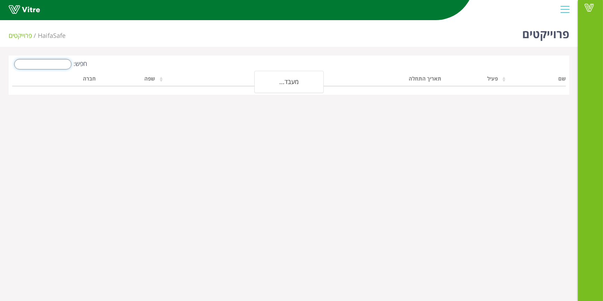
click at [64, 63] on input "חפש:" at bounding box center [42, 64] width 57 height 10
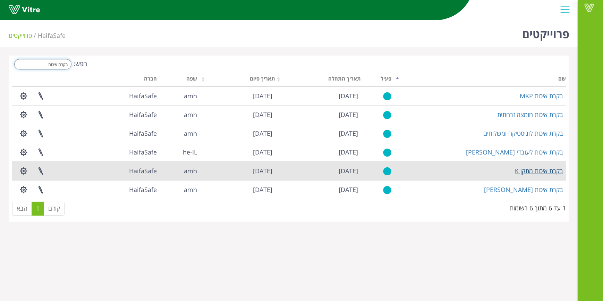
type input "בקרת איכות"
click at [526, 171] on link "בקרת איכות מתקן K" at bounding box center [539, 170] width 48 height 8
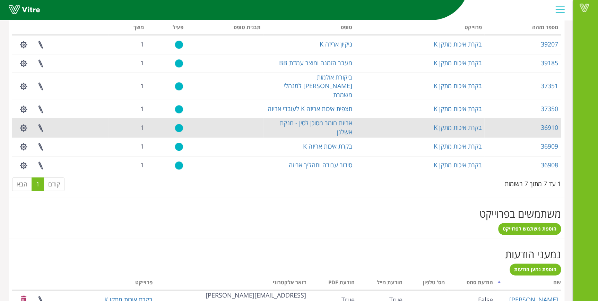
scroll to position [284, 0]
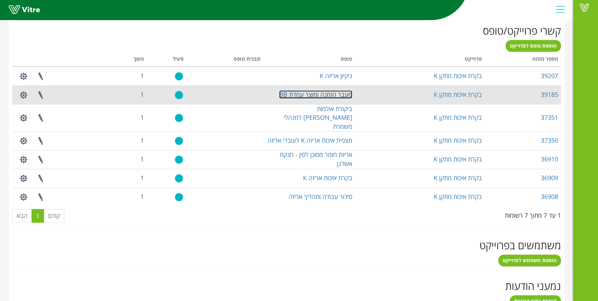
click at [332, 93] on link "מעבר הזמנה ומוצר עמדת BB" at bounding box center [315, 94] width 73 height 8
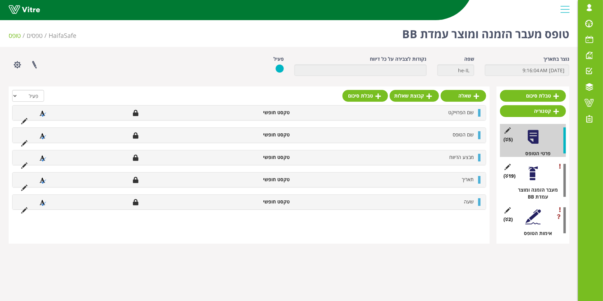
click at [535, 176] on div at bounding box center [533, 173] width 16 height 16
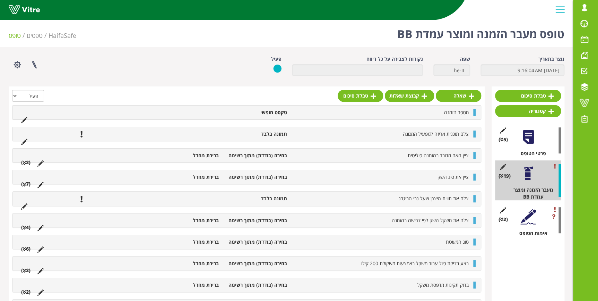
click at [380, 175] on li "ציין את סוג השק" at bounding box center [382, 176] width 182 height 7
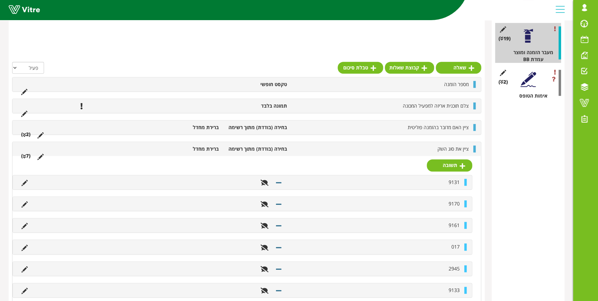
scroll to position [63, 0]
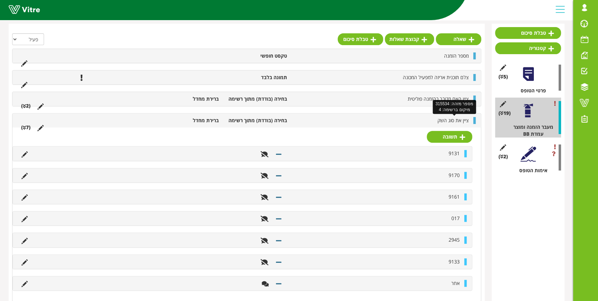
click at [448, 119] on span "ציין את סוג השק" at bounding box center [453, 120] width 31 height 7
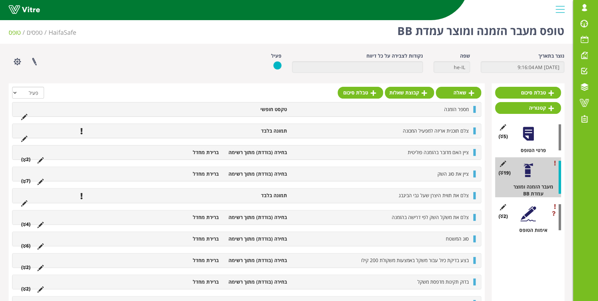
scroll to position [0, 0]
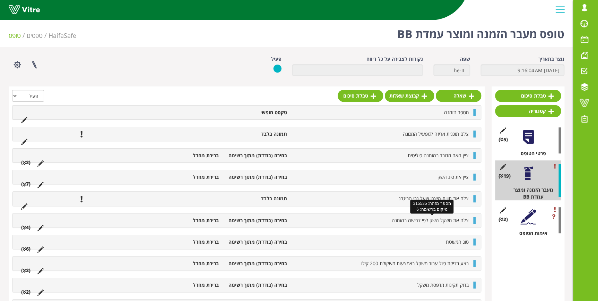
click at [420, 221] on span "צלם את משקל השק לפי דרישה בהזמנה" at bounding box center [430, 220] width 77 height 7
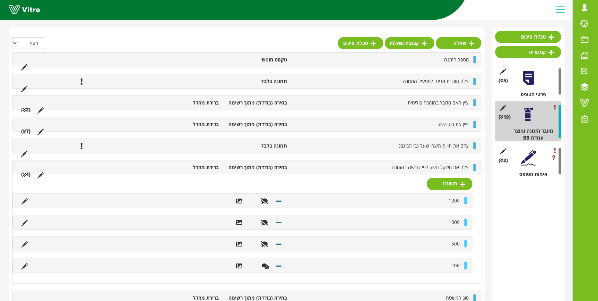
scroll to position [63, 0]
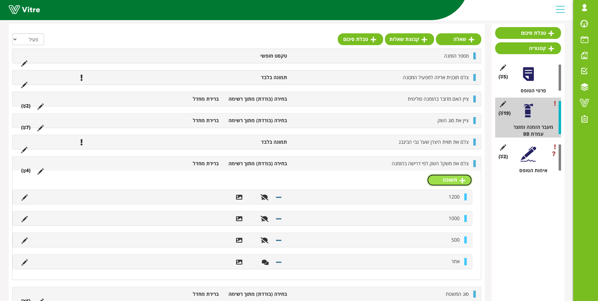
click at [441, 183] on link "תשובה" at bounding box center [449, 180] width 45 height 12
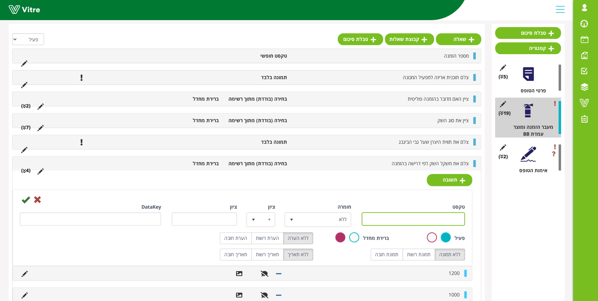
click at [434, 213] on input "טקסט" at bounding box center [414, 219] width 104 height 14
type input "600"
click at [389, 256] on label "תמונת חובה" at bounding box center [387, 254] width 32 height 12
radio input "true"
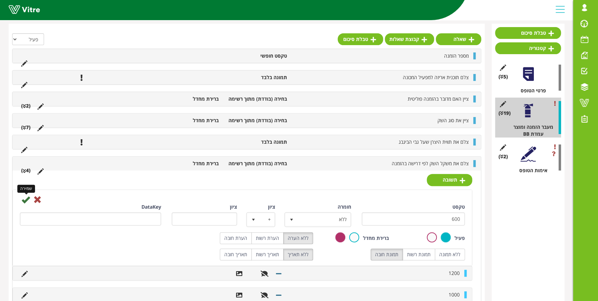
click at [24, 198] on icon at bounding box center [25, 199] width 8 height 8
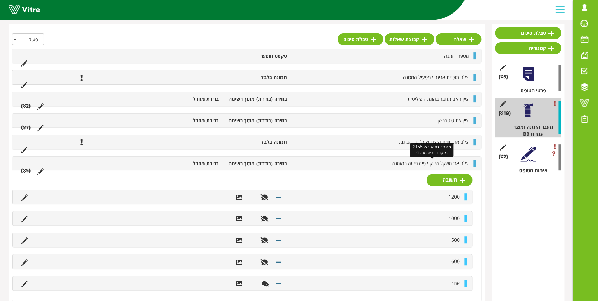
click at [445, 162] on span "צלם את משקל השק לפי דרישה בהזמנה" at bounding box center [430, 163] width 77 height 7
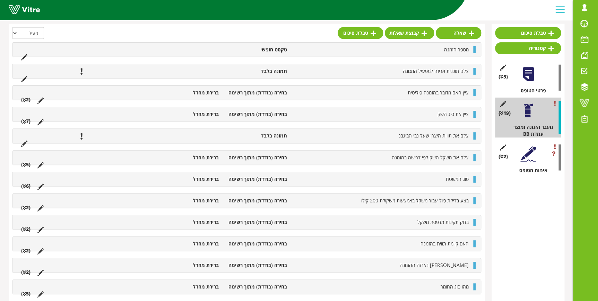
scroll to position [0, 0]
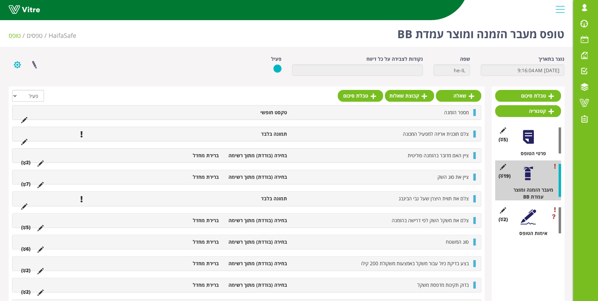
click at [15, 65] on button "button" at bounding box center [17, 64] width 17 height 18
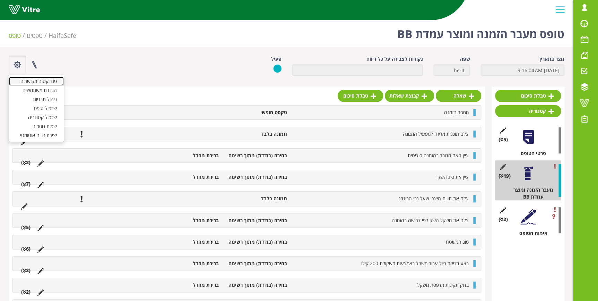
click at [24, 81] on link "פרוייקטים מקושרים" at bounding box center [36, 81] width 55 height 9
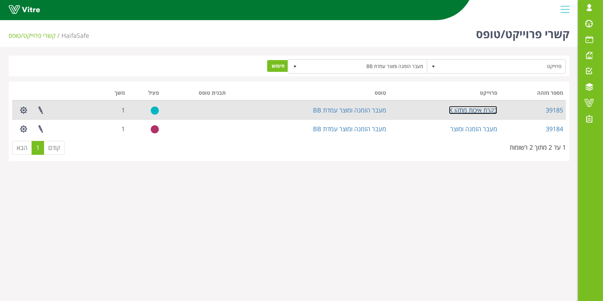
click at [482, 111] on link "בקרת איכות מתקן K" at bounding box center [473, 110] width 48 height 8
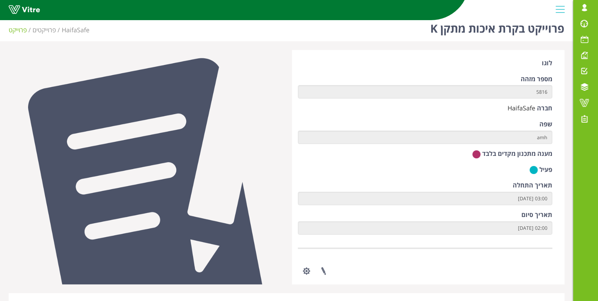
scroll to position [189, 0]
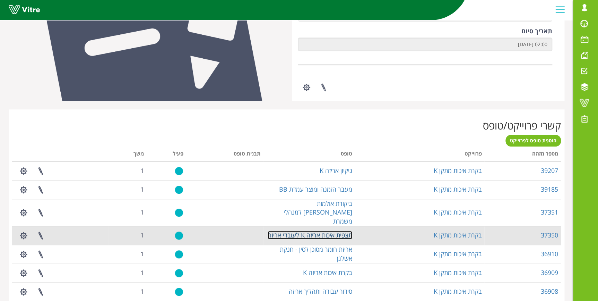
click at [307, 231] on link "תצפית איכות אריזה K לעובדי אריזה" at bounding box center [310, 235] width 85 height 8
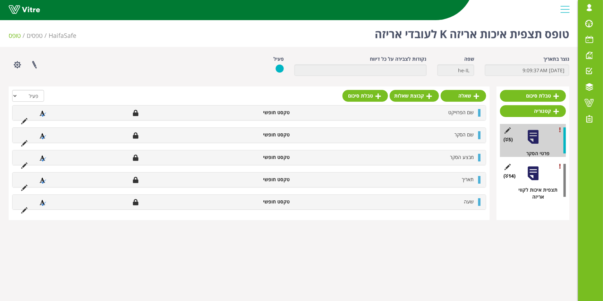
click at [531, 175] on div at bounding box center [533, 173] width 16 height 16
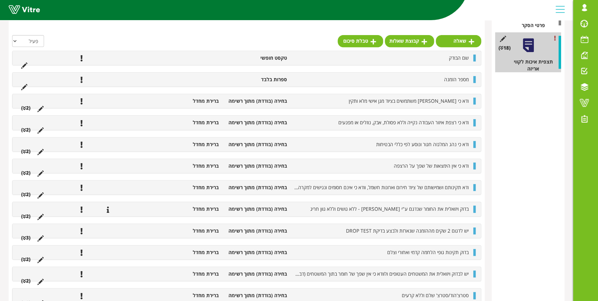
scroll to position [130, 0]
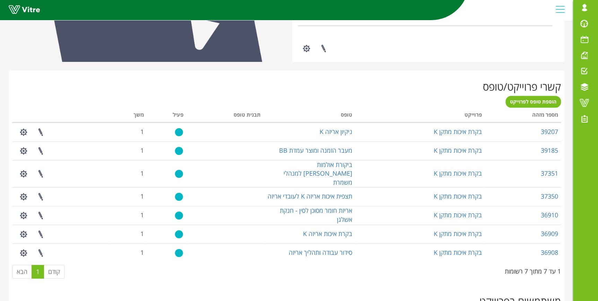
scroll to position [284, 0]
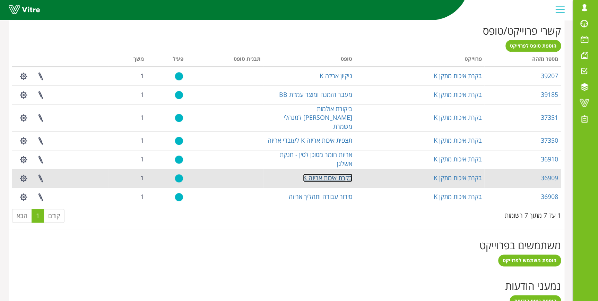
click at [345, 173] on link "בקרת איכות אריזה K" at bounding box center [327, 177] width 49 height 8
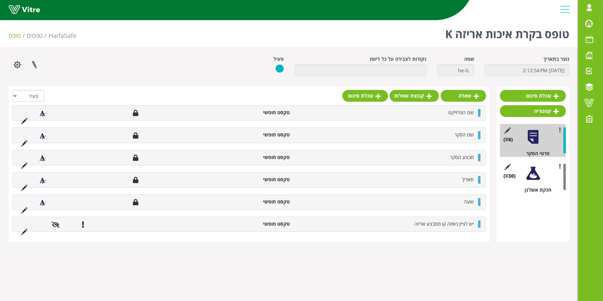
click at [536, 174] on div at bounding box center [533, 173] width 16 height 16
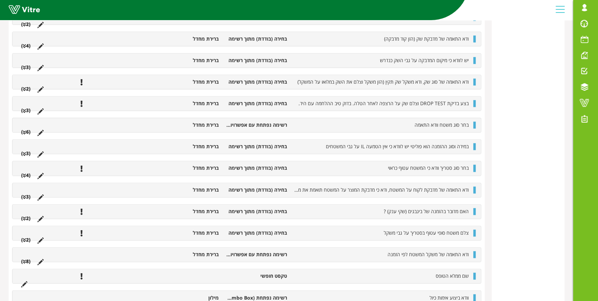
scroll to position [375, 0]
click at [408, 208] on span "האם מדובר בהזמנה של ביגבגים (שקי ענק) ?" at bounding box center [426, 211] width 85 height 7
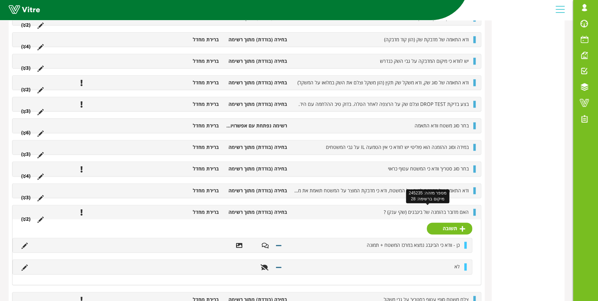
click at [414, 209] on span "האם מדובר בהזמנה של ביגבגים (שקי ענק) ?" at bounding box center [426, 211] width 85 height 7
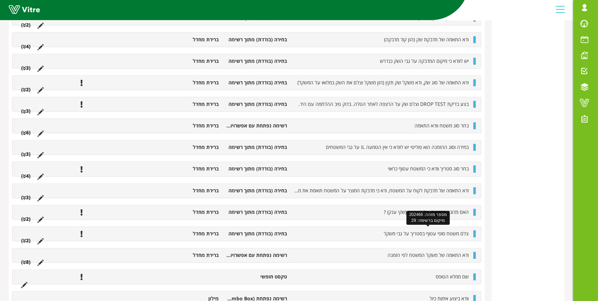
click at [417, 230] on span "צלם משטח סופי עטוף בסטרץ' על גבי משקל" at bounding box center [426, 233] width 85 height 7
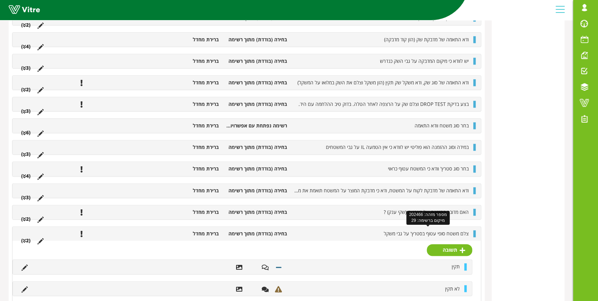
click at [417, 230] on span "צלם משטח סופי עטוף בסטרץ' על גבי משקל" at bounding box center [426, 233] width 85 height 7
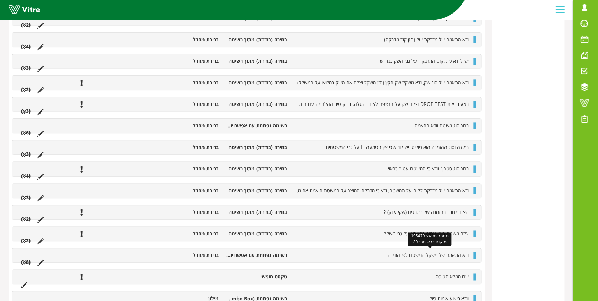
click at [422, 254] on span "ודא התאמה של משקל המשטח לפי הזמנה" at bounding box center [428, 254] width 81 height 7
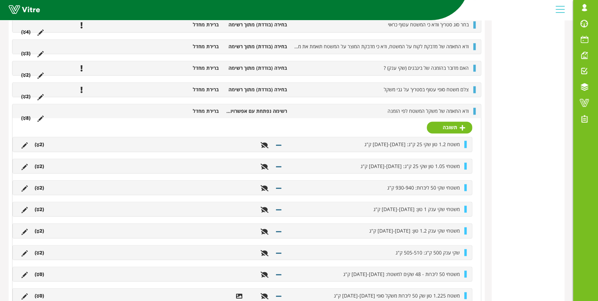
scroll to position [533, 0]
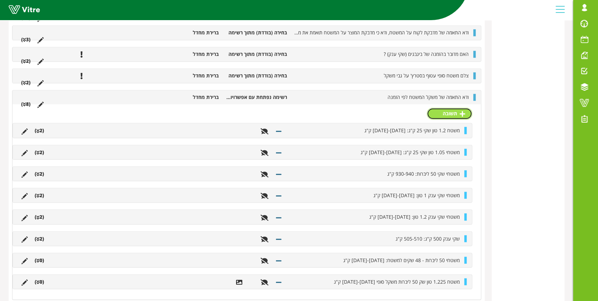
click at [438, 109] on link "תשובה" at bounding box center [449, 113] width 45 height 12
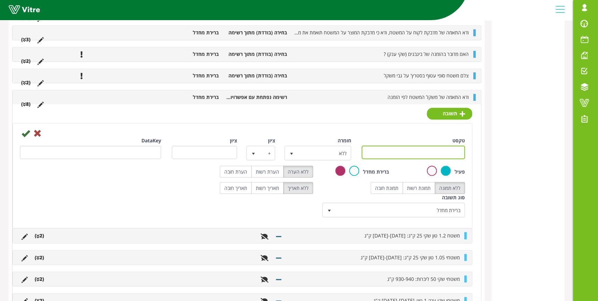
click at [436, 146] on input "טקסט" at bounding box center [414, 152] width 104 height 14
type input "A"
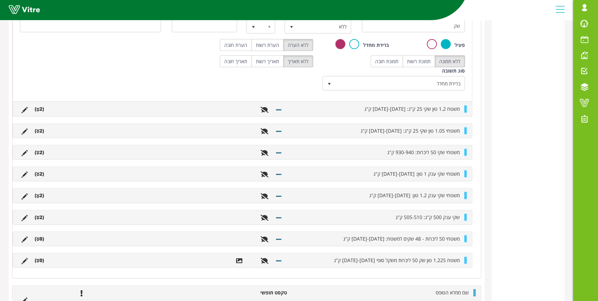
drag, startPoint x: 390, startPoint y: 211, endPoint x: 444, endPoint y: 218, distance: 54.1
click at [437, 218] on div "שקי ענק 500 ק"ג: 505-510 ק"ג (2 )" at bounding box center [242, 217] width 459 height 14
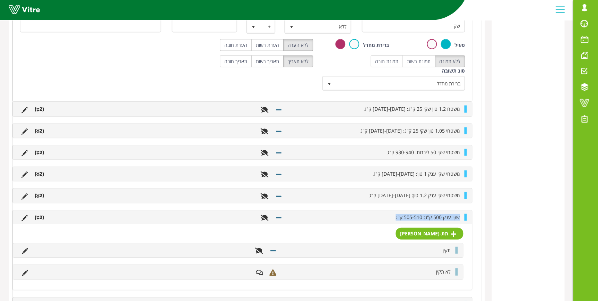
drag, startPoint x: 461, startPoint y: 212, endPoint x: 389, endPoint y: 215, distance: 72.9
click at [389, 215] on li "שקי ענק 500 ק"ג: 505-510 ק"ג" at bounding box center [374, 217] width 178 height 7
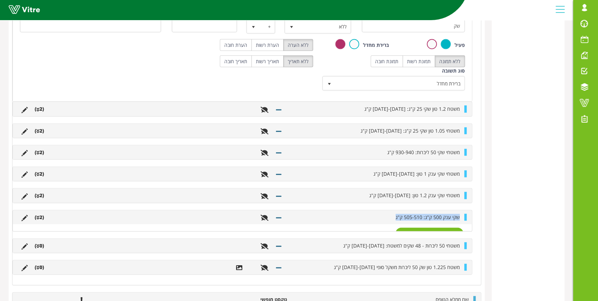
copy span "שקי ענק 500 ק"ג: 505-510 ק"ג"
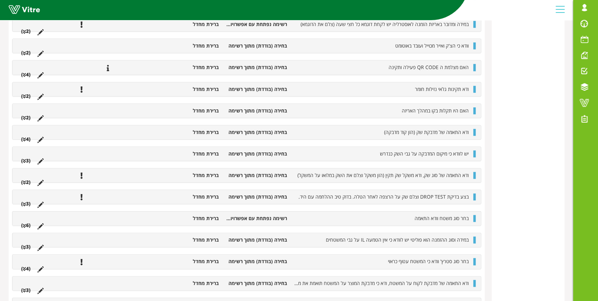
scroll to position [533, 0]
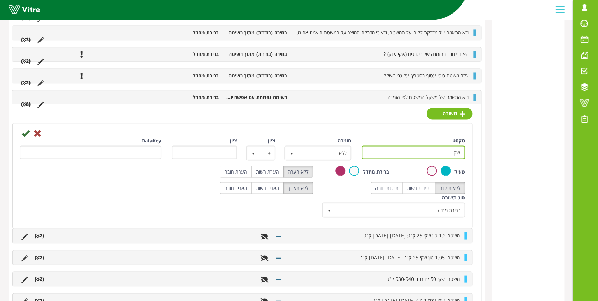
click at [442, 147] on input "שק" at bounding box center [414, 152] width 104 height 14
paste input "י ענק 500 ק"ג: 505-510 ק"ג"
click at [437, 150] on input "שקי ענק 500 ק"ג: 505-510 ק"ג" at bounding box center [414, 152] width 104 height 14
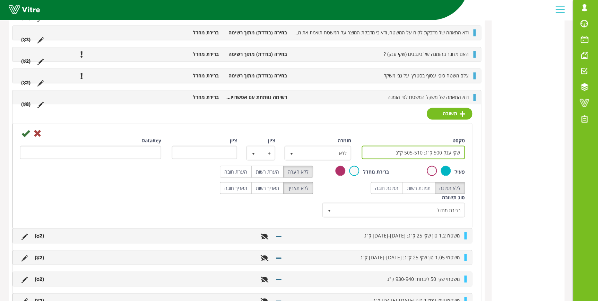
click at [437, 150] on input "שקי ענק 500 ק"ג: 505-510 ק"ג" at bounding box center [414, 152] width 104 height 14
click at [406, 149] on input "שקי ענק 600ק"ג: 505-510 ק"ג" at bounding box center [414, 152] width 104 height 14
click at [417, 149] on input "שקי ענק 600ק"ג: 605-510 ק"ג" at bounding box center [414, 152] width 104 height 14
type input "שקי ענק 600ק"ג: 605-610 ק"ג"
click at [265, 171] on label "הערת רשות" at bounding box center [267, 171] width 32 height 12
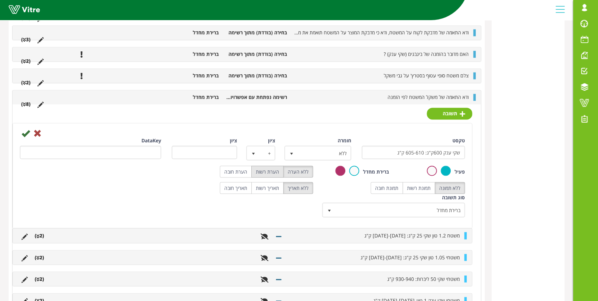
radio input "true"
click at [24, 129] on icon at bounding box center [25, 133] width 8 height 8
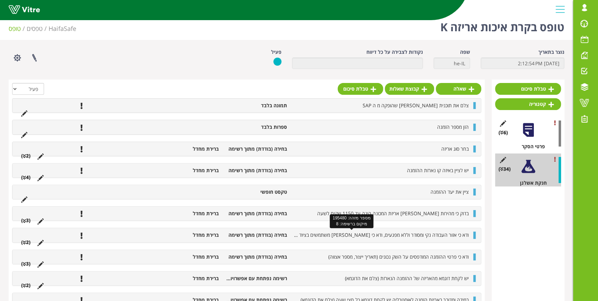
scroll to position [0, 0]
